Goal: Find specific page/section: Find specific page/section

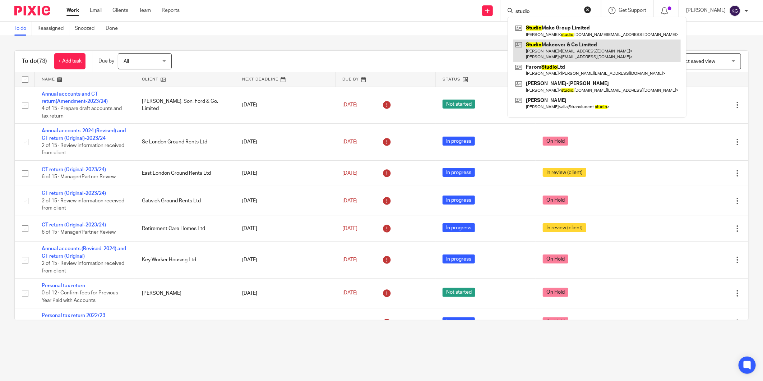
type input "studio"
click at [562, 47] on link at bounding box center [596, 51] width 167 height 22
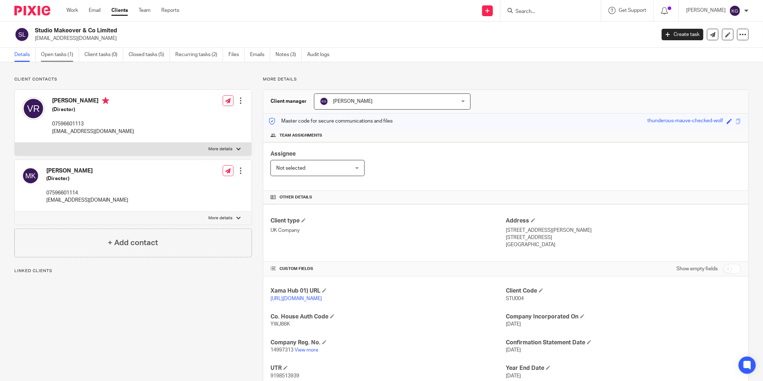
click at [73, 52] on link "Open tasks (1)" at bounding box center [60, 55] width 38 height 14
